Goal: Find specific page/section: Find specific page/section

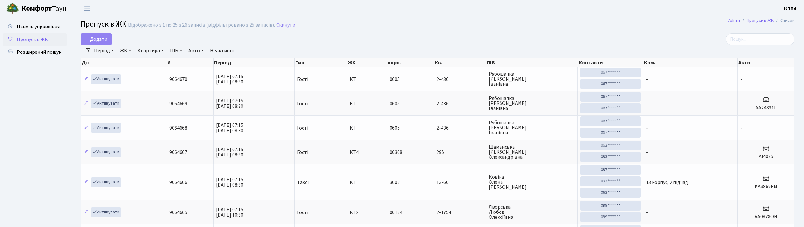
select select "25"
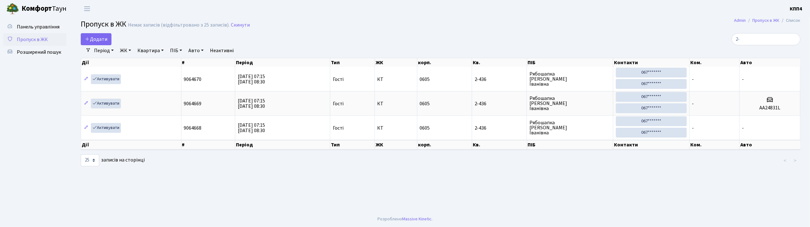
type input "2"
